Goal: Task Accomplishment & Management: Manage account settings

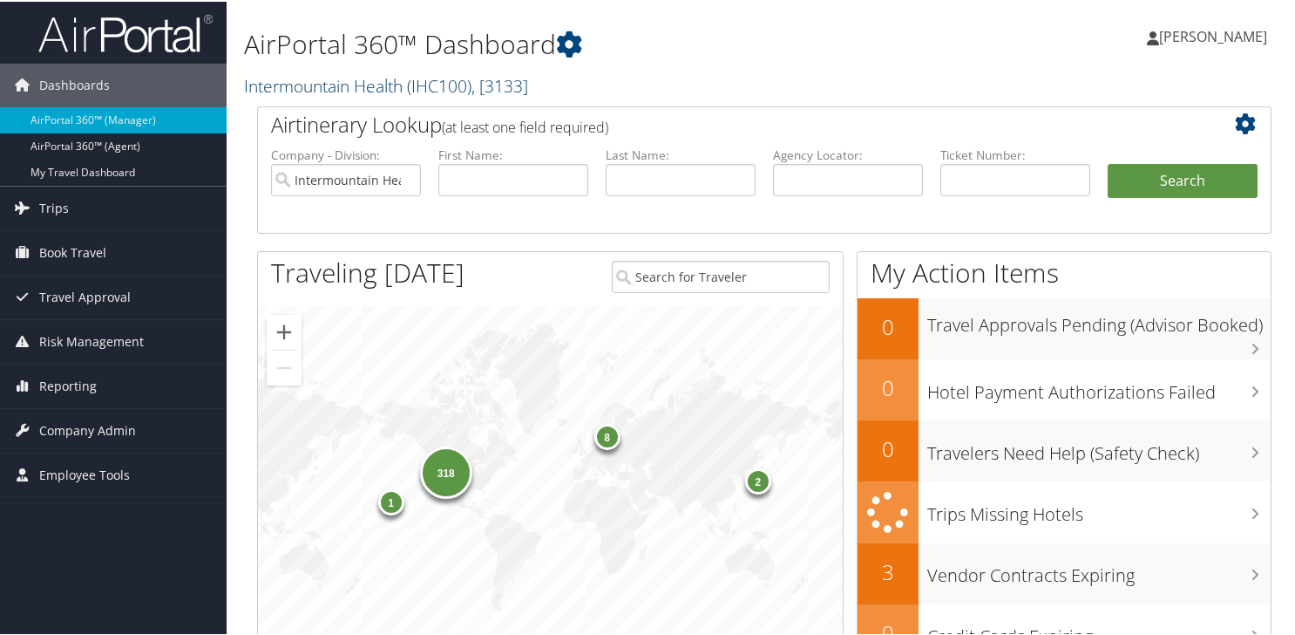
click at [271, 85] on link "Intermountain Health ( IHC100 ) , [ 3133 ]" at bounding box center [386, 84] width 284 height 24
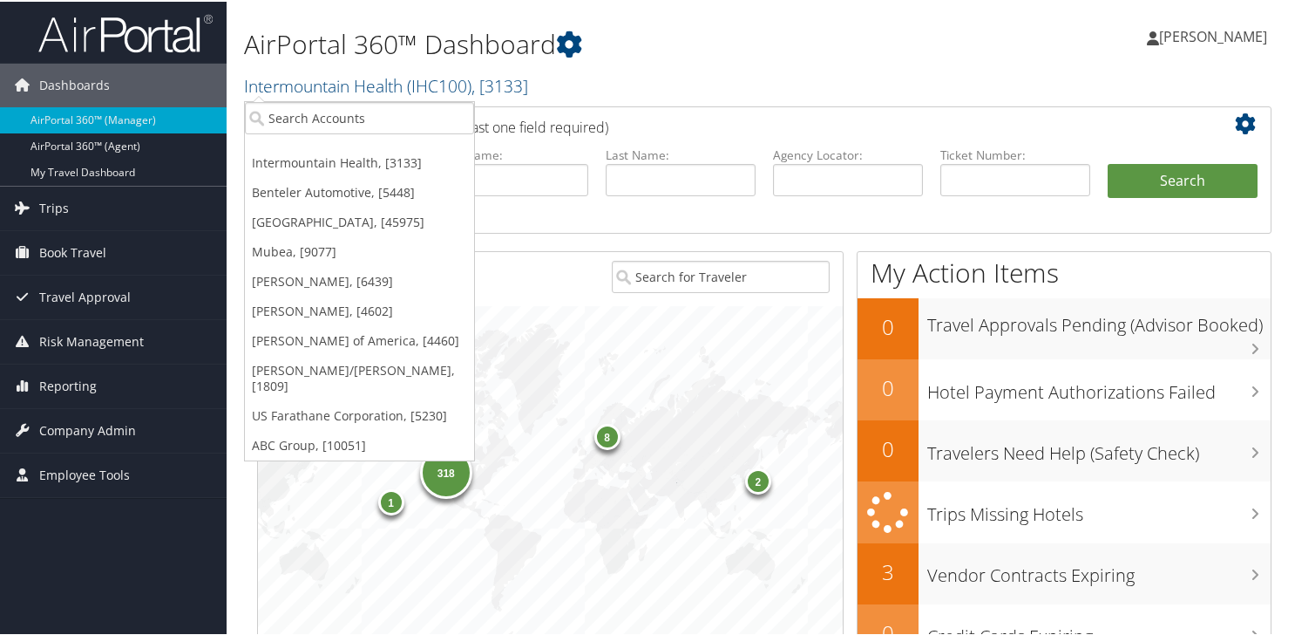
click at [289, 103] on ul "Intermountain Health, [3133] Benteler Automotive, [5448] Temple University, [45…" at bounding box center [359, 279] width 231 height 360
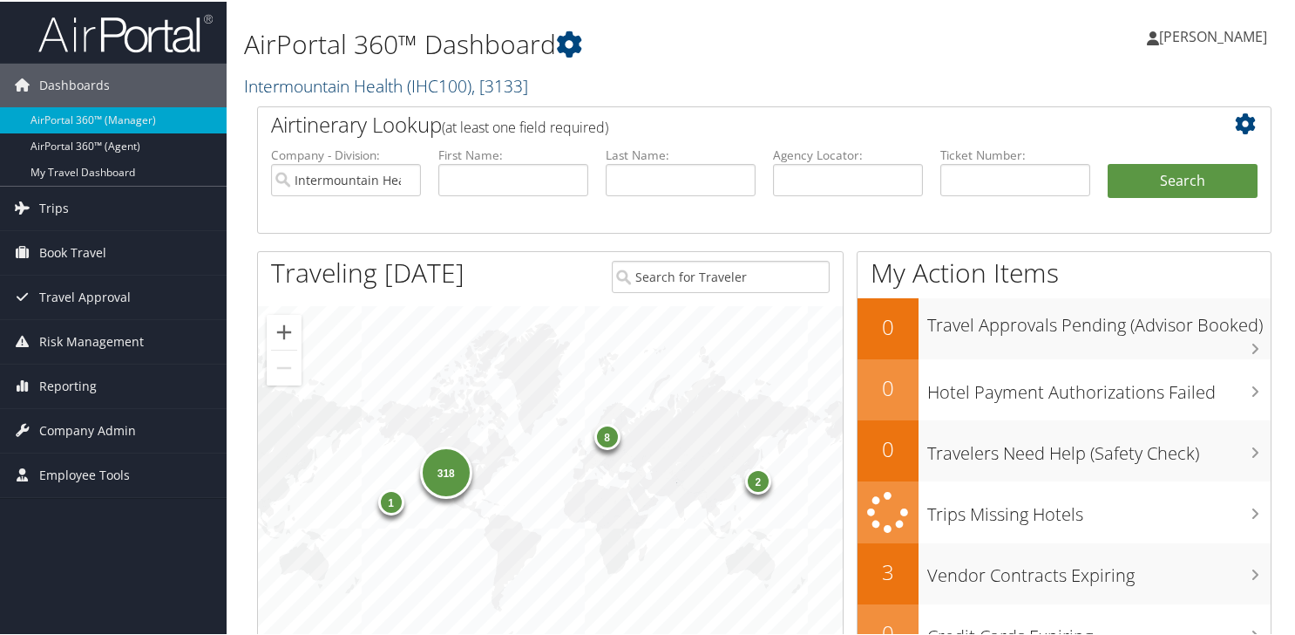
click at [290, 90] on link "Intermountain Health ( IHC100 ) , [ 3133 ]" at bounding box center [386, 84] width 284 height 24
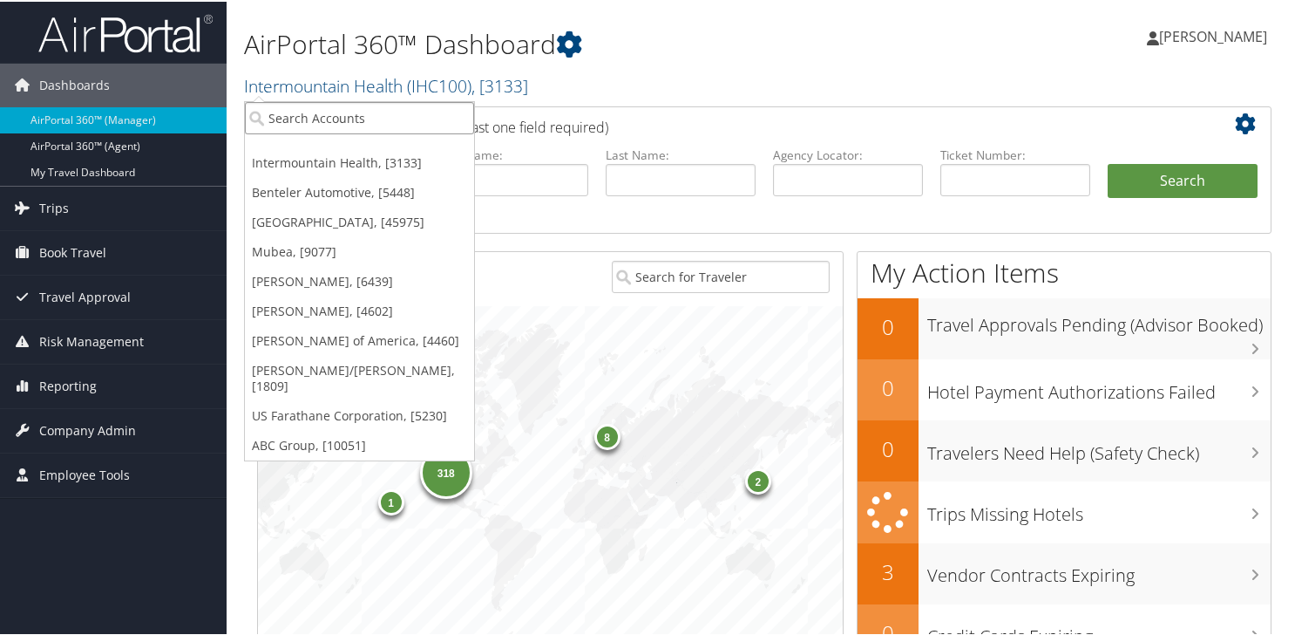
click at [282, 123] on input "search" at bounding box center [359, 116] width 229 height 32
type input "5361"
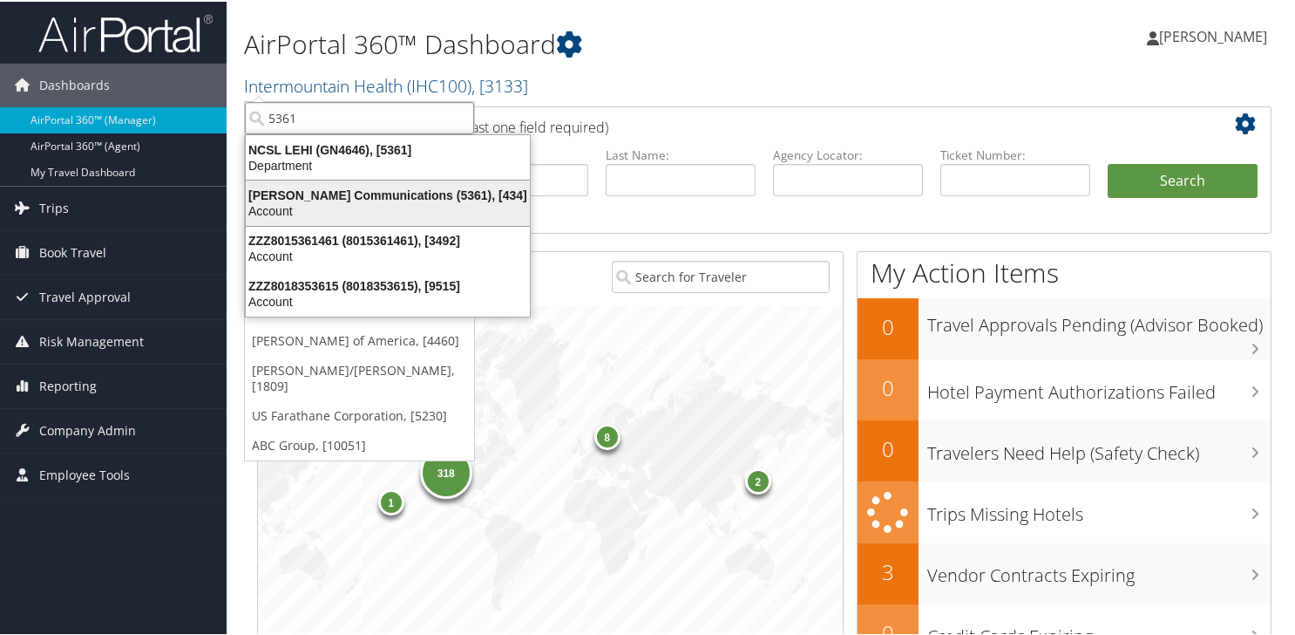
click at [288, 201] on div "Account" at bounding box center [387, 209] width 305 height 16
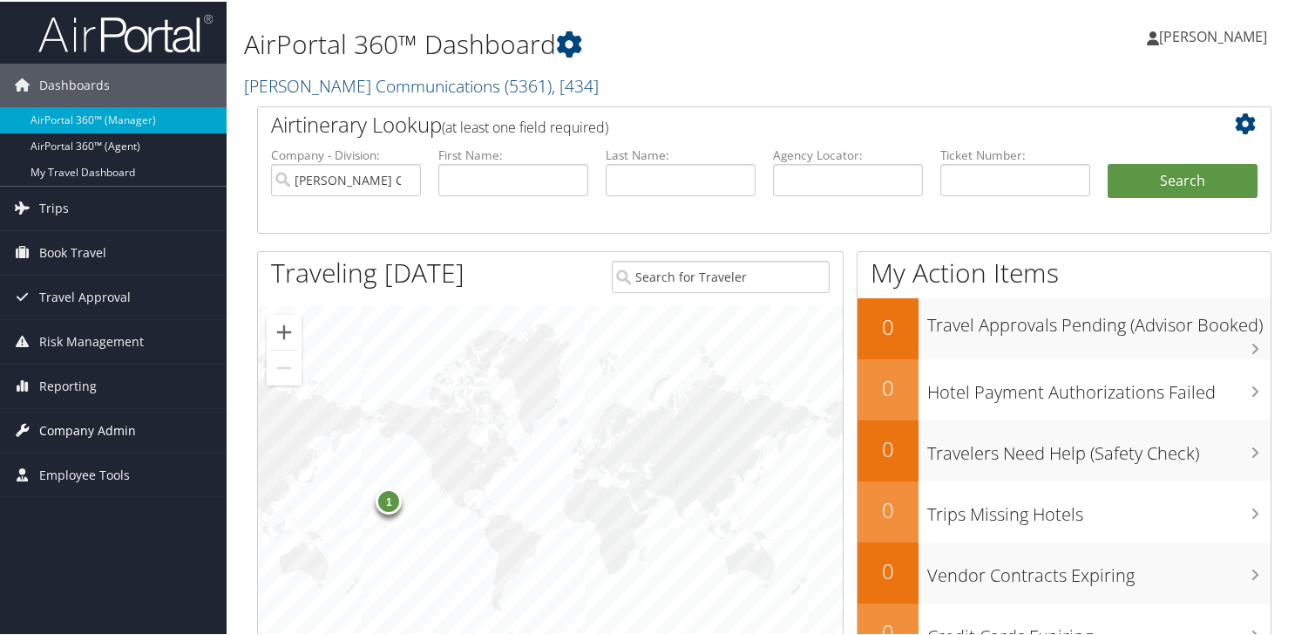
click at [92, 428] on span "Company Admin" at bounding box center [87, 429] width 97 height 44
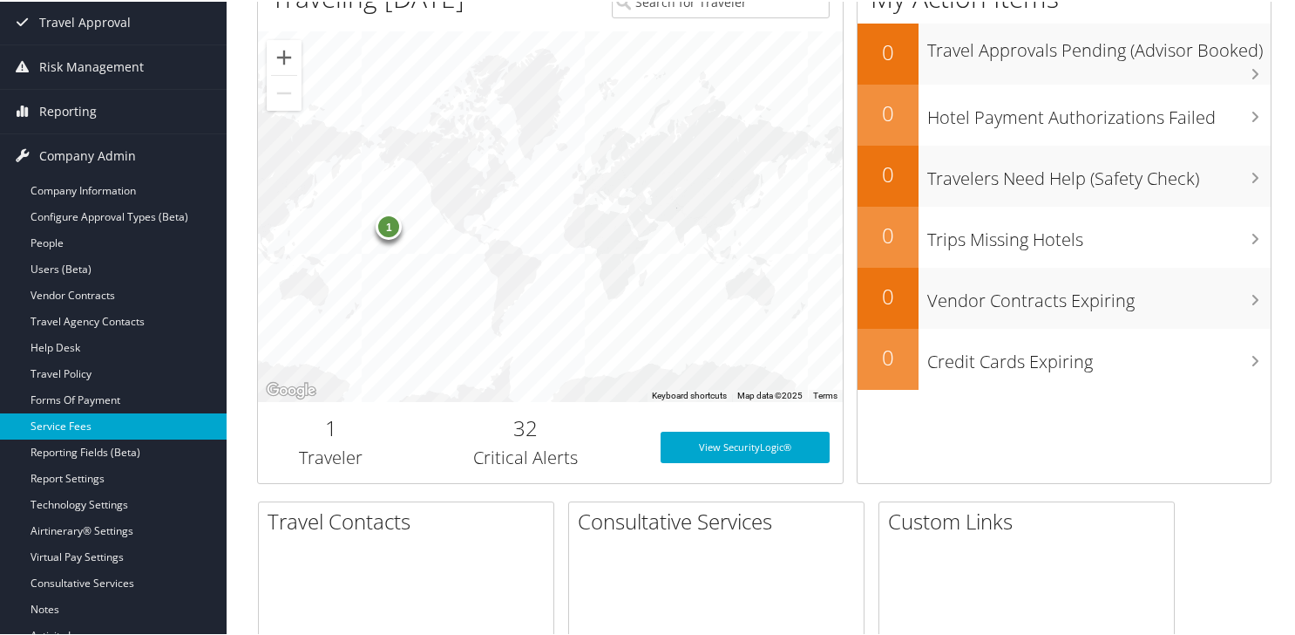
scroll to position [349, 0]
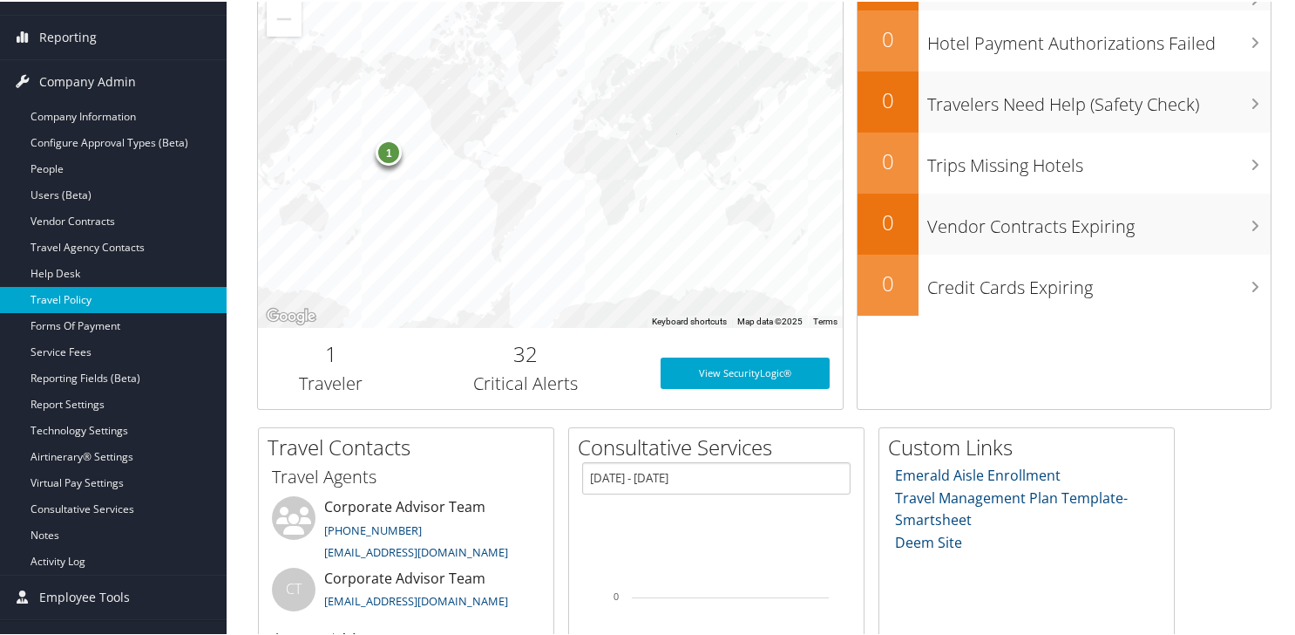
click at [97, 309] on link "Travel Policy" at bounding box center [113, 298] width 227 height 26
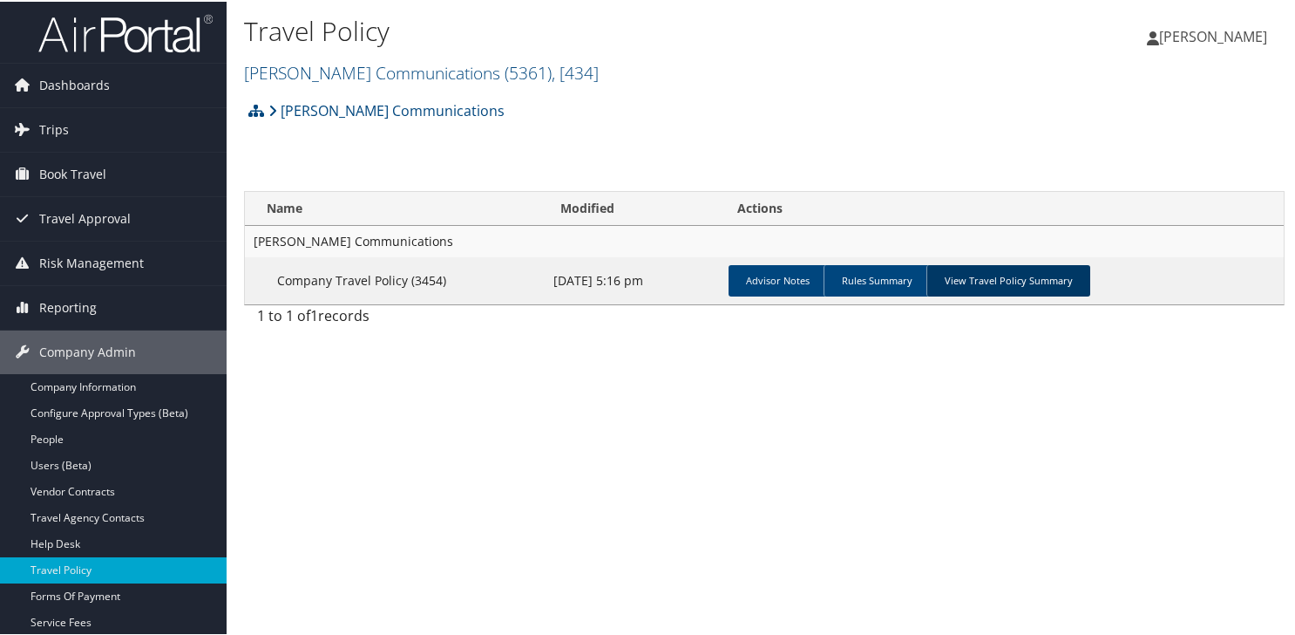
click at [981, 263] on link "View Travel Policy Summary" at bounding box center [1009, 278] width 164 height 31
